Goal: Task Accomplishment & Management: Use online tool/utility

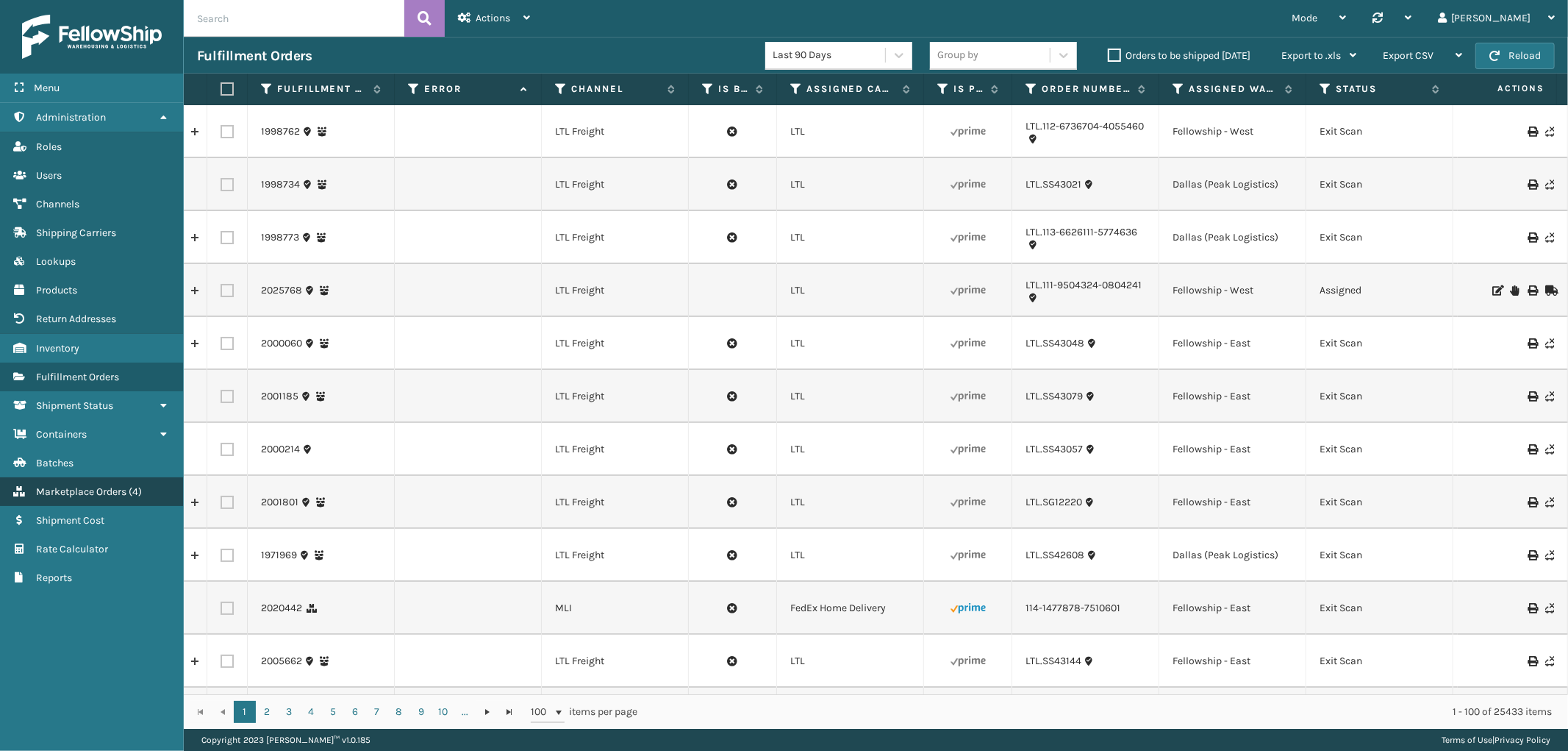
click at [89, 478] on link "Marketplace Orders ( 4 )" at bounding box center [91, 491] width 183 height 28
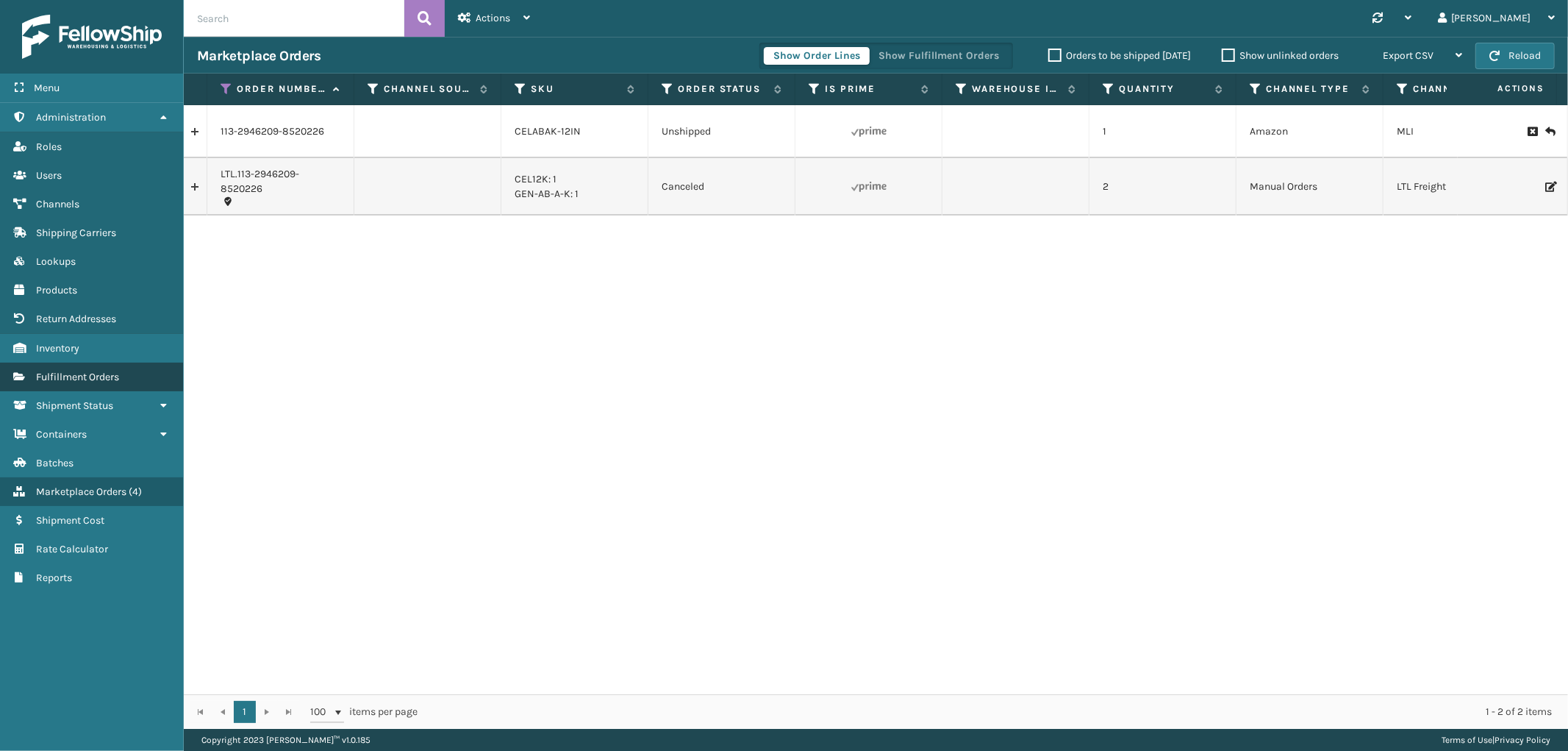
click at [86, 371] on span "Fulfillment Orders" at bounding box center [77, 377] width 83 height 13
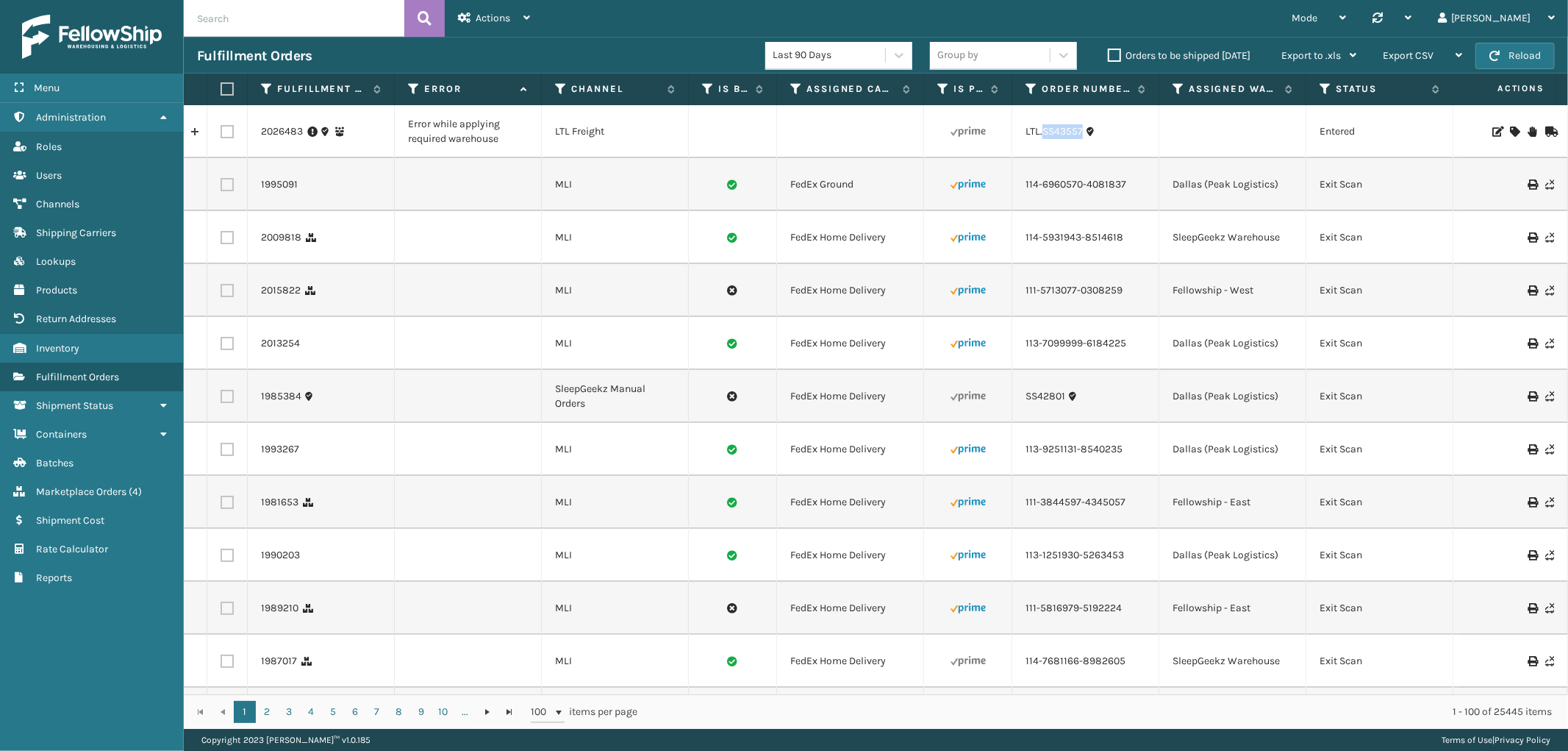
drag, startPoint x: 1082, startPoint y: 143, endPoint x: 1041, endPoint y: 143, distance: 41.0
click at [1041, 143] on td "LTL.SS43557" at bounding box center [1085, 131] width 147 height 53
copy link "SS43557"
click at [1510, 128] on icon at bounding box center [1514, 131] width 9 height 10
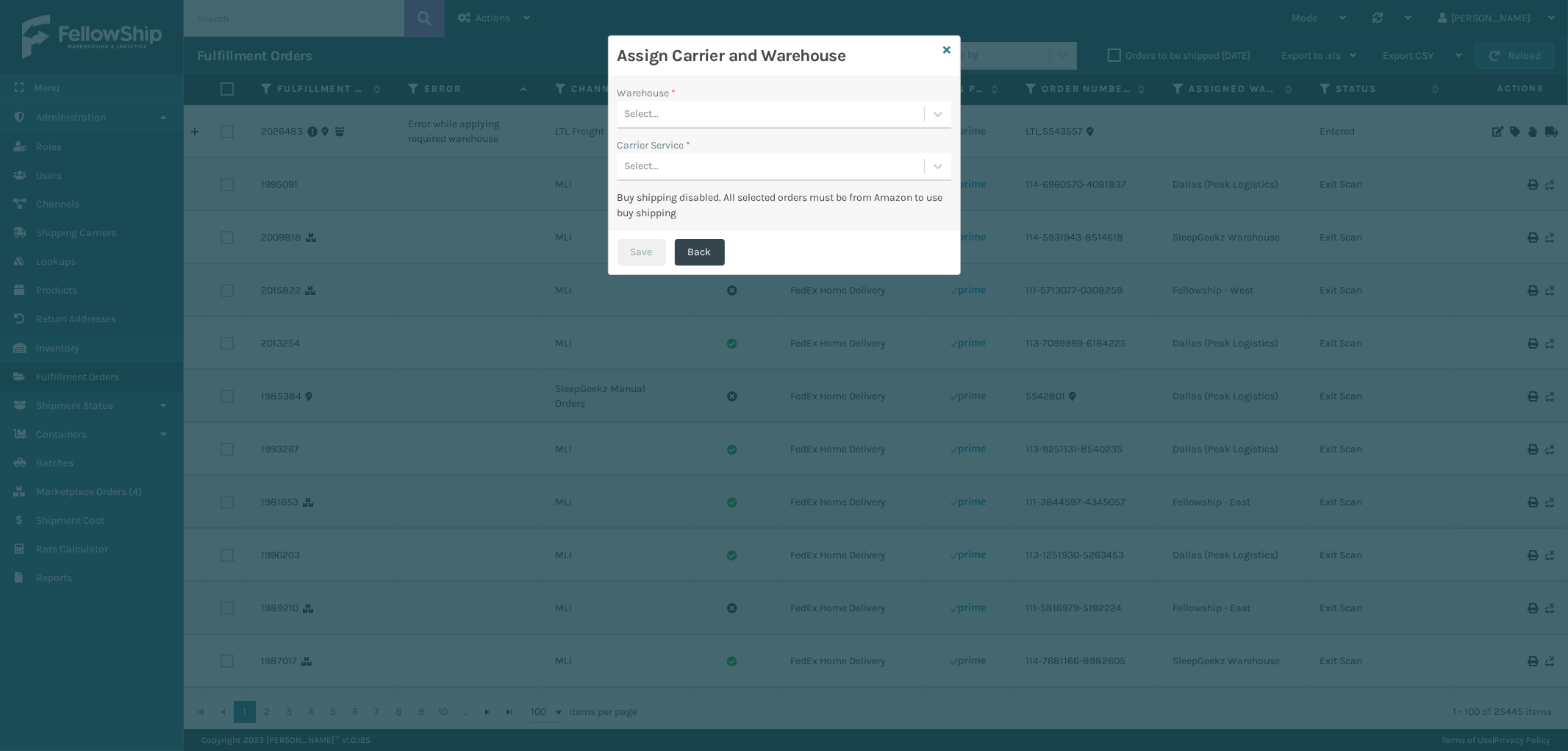
click at [714, 121] on div "Select..." at bounding box center [771, 114] width 307 height 25
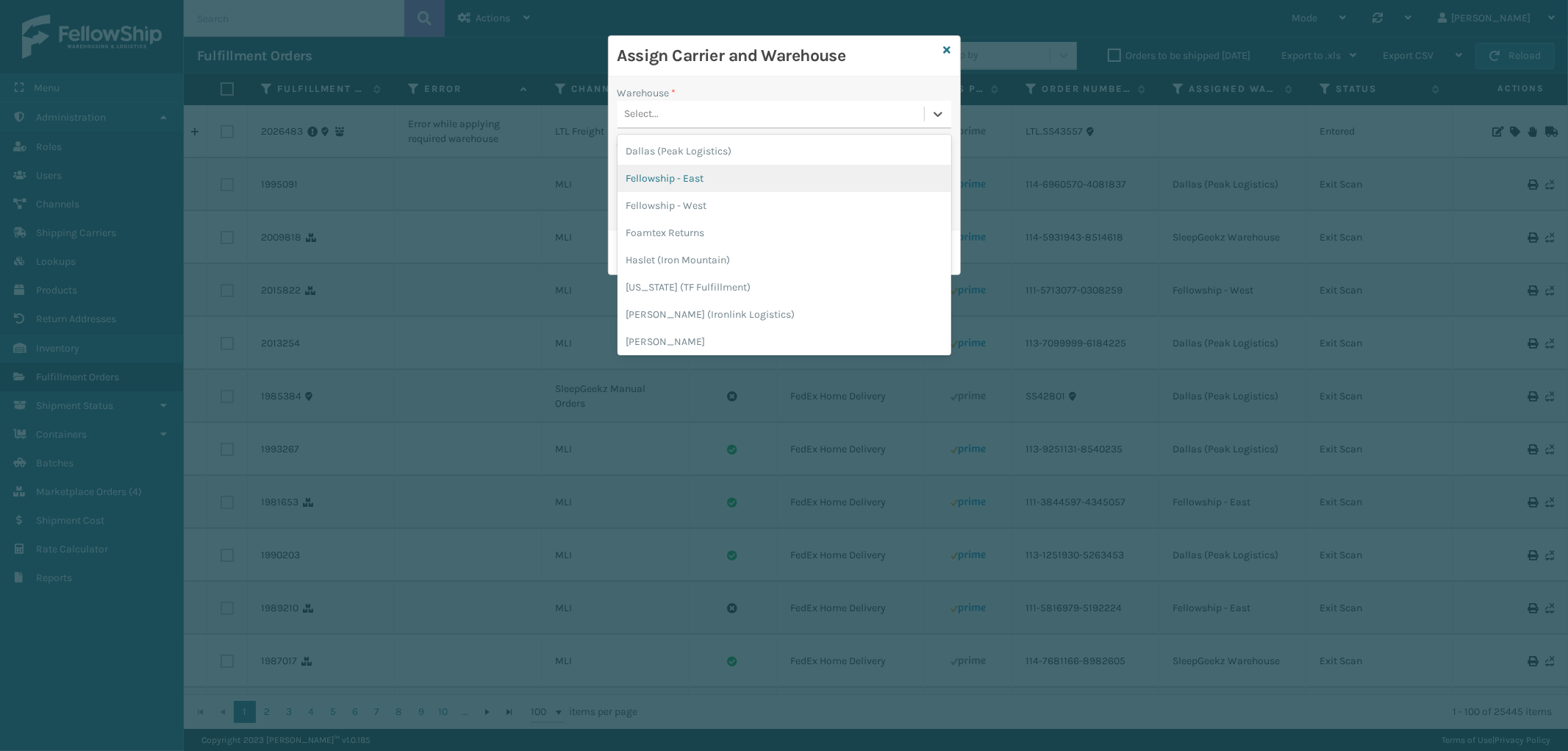
click at [699, 179] on div "Fellowship - East" at bounding box center [784, 179] width 333 height 27
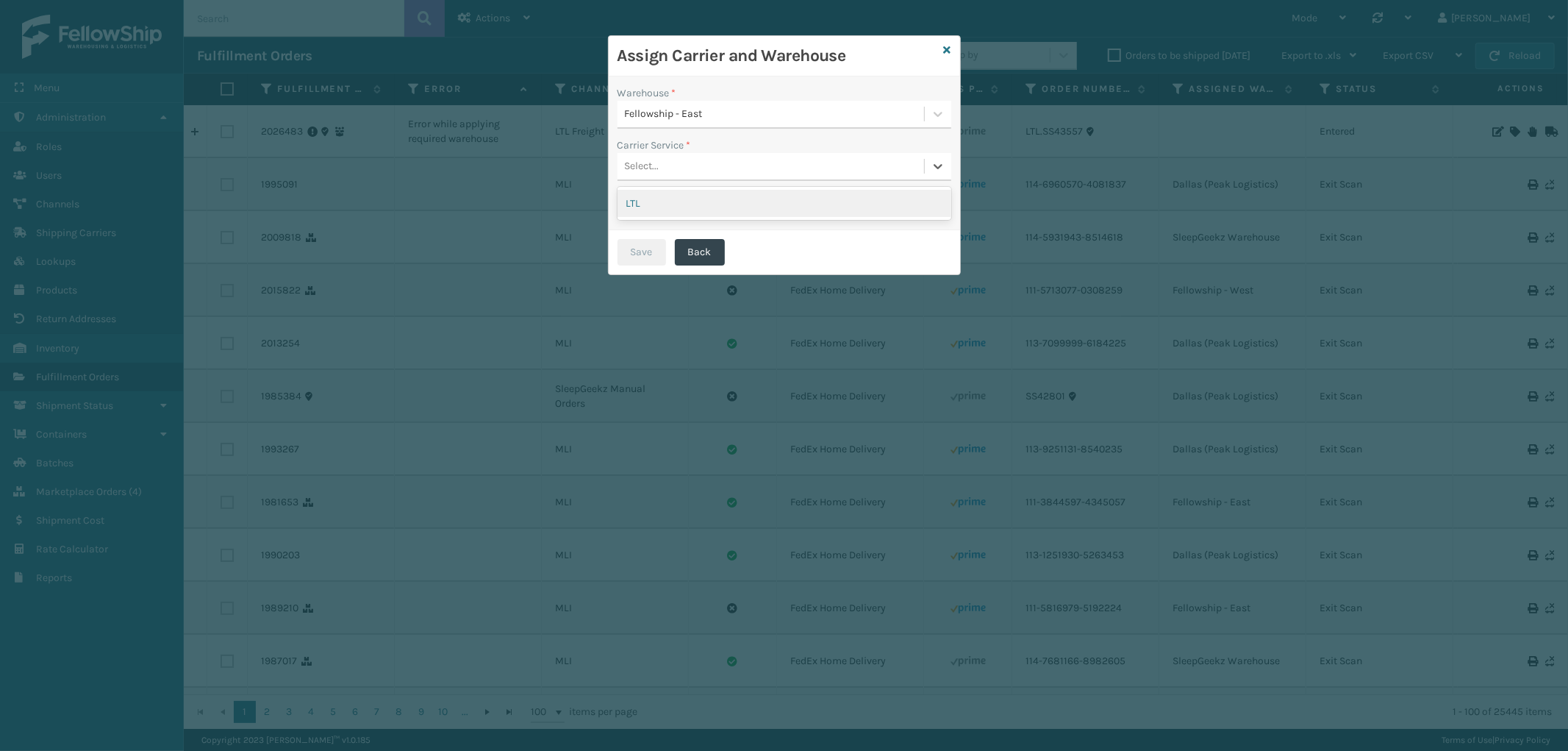
click at [707, 158] on div "Select..." at bounding box center [771, 166] width 307 height 25
drag, startPoint x: 702, startPoint y: 209, endPoint x: 655, endPoint y: 229, distance: 51.1
click at [702, 210] on div "LTL" at bounding box center [784, 203] width 333 height 27
click at [641, 246] on button "Save" at bounding box center [641, 252] width 48 height 26
